Goal: Entertainment & Leisure: Consume media (video, audio)

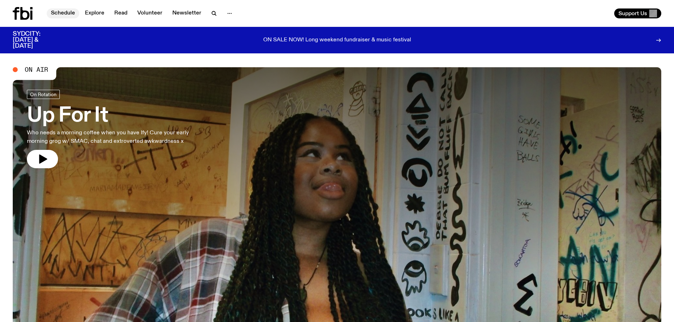
click at [60, 12] on link "Schedule" at bounding box center [63, 13] width 33 height 10
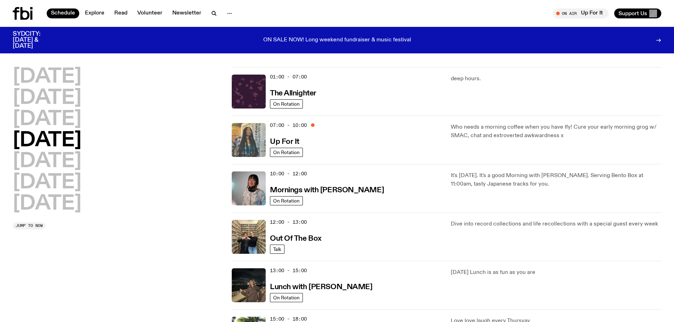
click at [243, 143] on img at bounding box center [249, 140] width 34 height 34
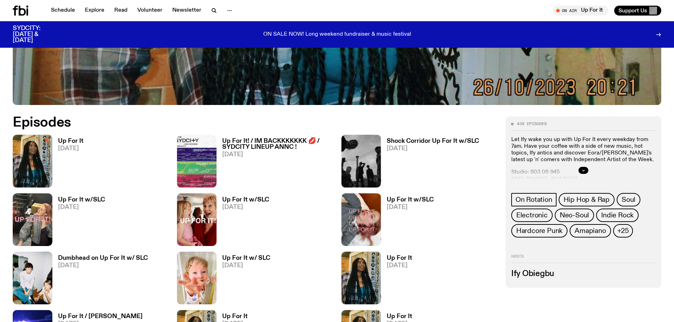
scroll to position [384, 0]
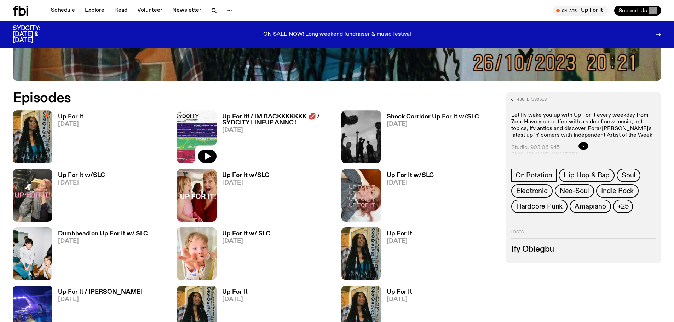
click at [197, 133] on img at bounding box center [197, 136] width 40 height 53
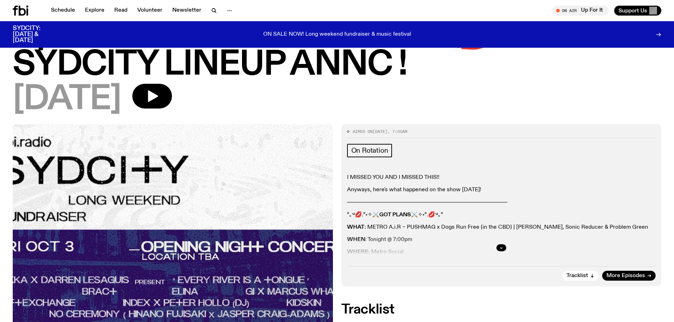
scroll to position [243, 0]
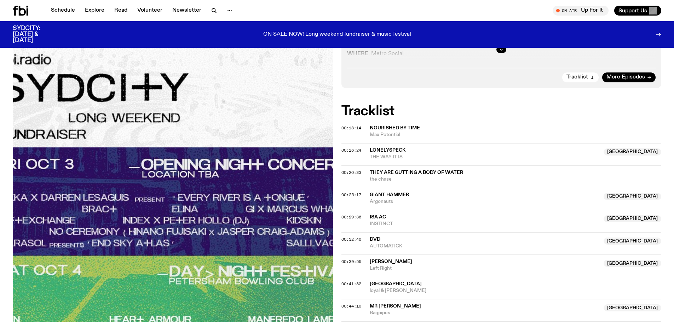
click at [374, 240] on span "DVD" at bounding box center [375, 239] width 11 height 5
click at [439, 242] on span "DVD" at bounding box center [485, 239] width 230 height 7
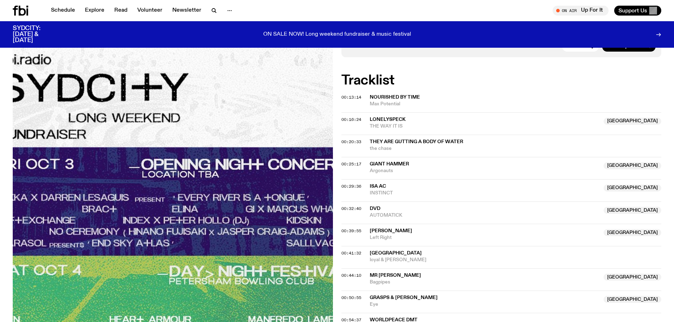
scroll to position [384, 0]
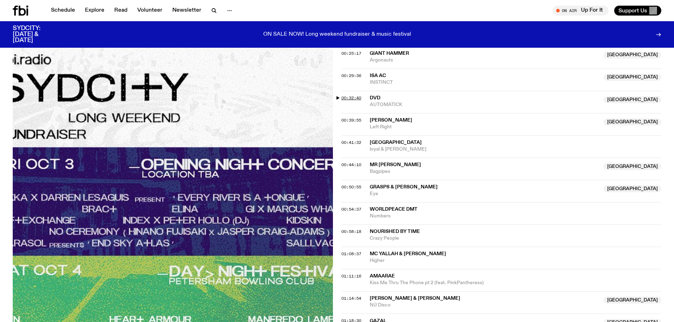
click at [347, 98] on span "00:32:40" at bounding box center [351, 98] width 20 height 6
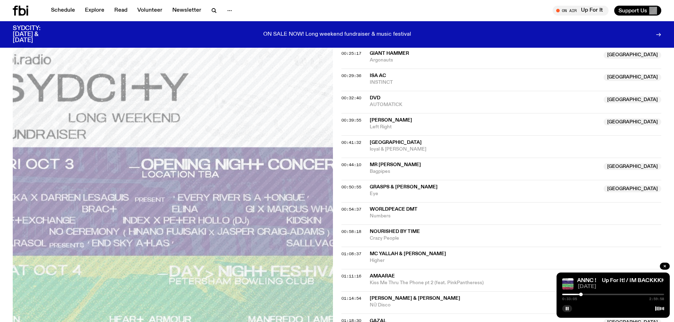
drag, startPoint x: 625, startPoint y: 301, endPoint x: 656, endPoint y: 231, distance: 76.3
click at [656, 231] on span "Nourished By Time" at bounding box center [516, 231] width 292 height 7
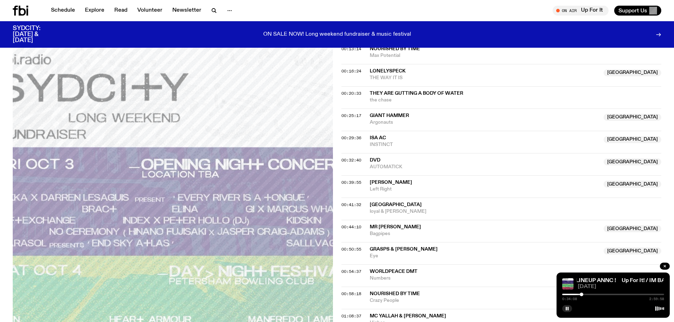
scroll to position [314, 0]
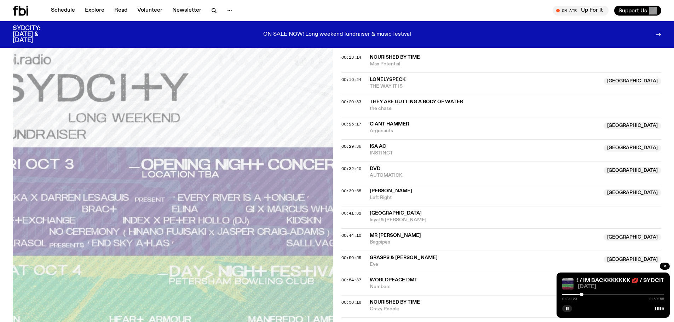
click at [566, 283] on img at bounding box center [567, 283] width 11 height 11
click at [616, 280] on link "Up For It! / IM BACKKKKKKK 💋 / SYDCITY LINEUP ANNC !" at bounding box center [598, 281] width 154 height 6
click at [663, 265] on icon "button" at bounding box center [664, 266] width 4 height 4
